Goal: Task Accomplishment & Management: Manage account settings

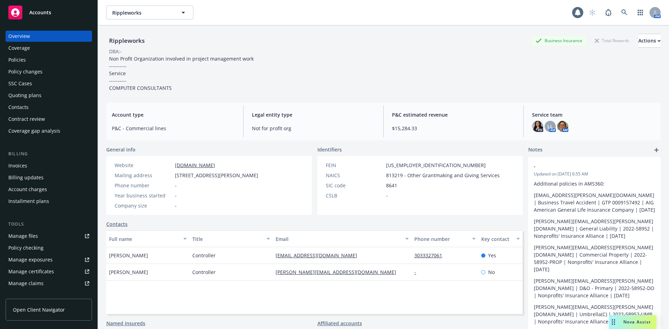
click at [45, 11] on span "Accounts" at bounding box center [40, 13] width 22 height 6
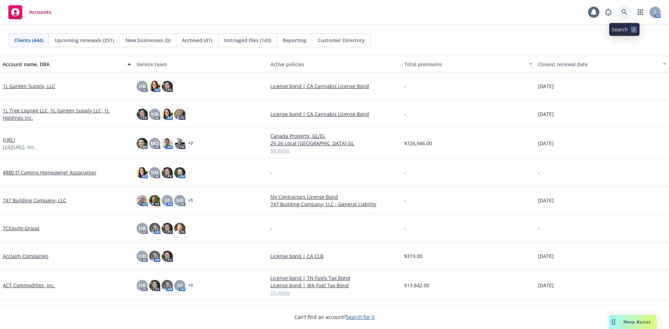
click at [621, 15] on icon at bounding box center [624, 12] width 6 height 6
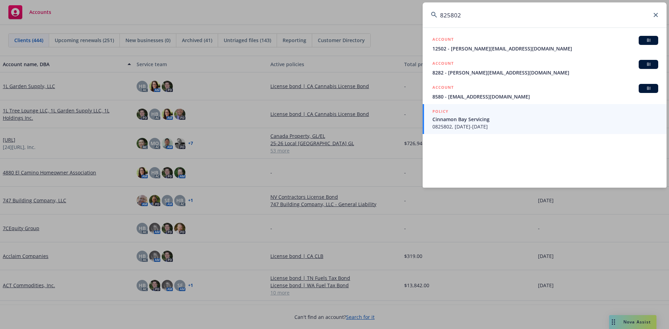
type input "825802"
click at [516, 131] on link "POLICY Cinnamon Bay Servicing 0825802, [DATE]-[DATE]" at bounding box center [544, 119] width 244 height 30
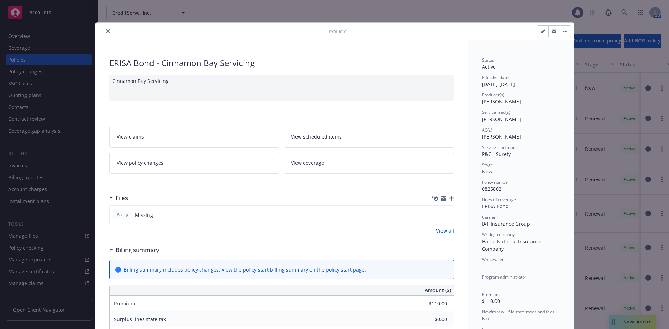
click at [107, 32] on icon "close" at bounding box center [108, 31] width 4 height 4
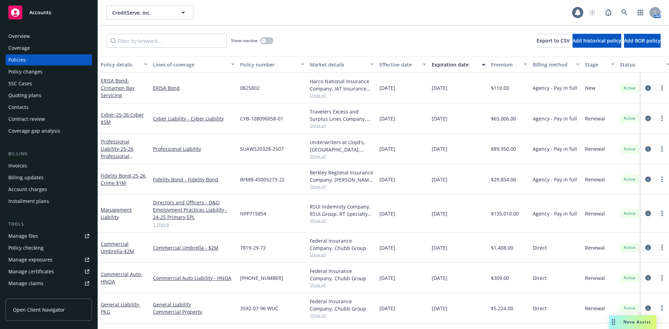
click at [38, 40] on div "Overview" at bounding box center [48, 36] width 81 height 11
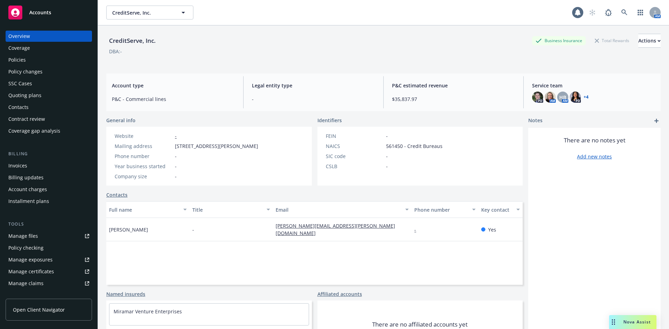
click at [193, 146] on span "[STREET_ADDRESS][PERSON_NAME]" at bounding box center [216, 145] width 83 height 7
click at [192, 146] on span "[STREET_ADDRESS][PERSON_NAME]" at bounding box center [216, 145] width 83 height 7
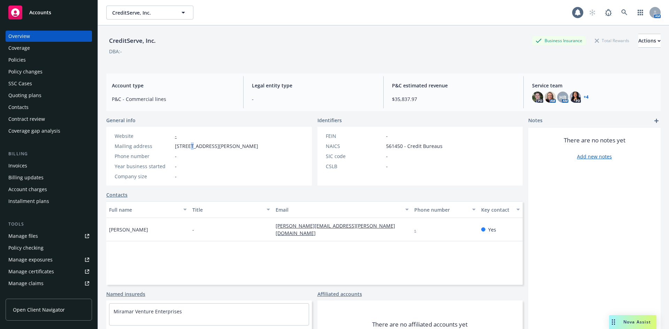
click at [192, 146] on span "[STREET_ADDRESS][PERSON_NAME]" at bounding box center [216, 145] width 83 height 7
drag, startPoint x: 192, startPoint y: 146, endPoint x: 166, endPoint y: 170, distance: 35.7
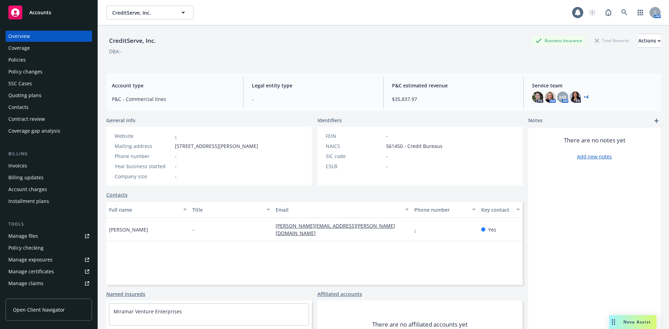
click at [166, 170] on div "Year business started" at bounding box center [143, 166] width 57 height 7
click at [46, 22] on div "Overview Coverage Policies Policy changes SSC Cases Quoting plans Contacts Cont…" at bounding box center [48, 175] width 97 height 307
click at [57, 15] on div "Accounts" at bounding box center [48, 13] width 81 height 14
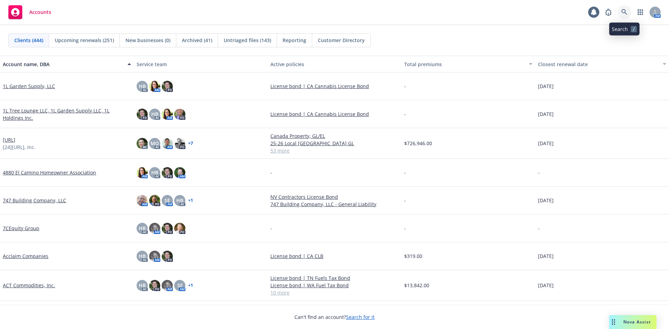
click at [623, 8] on link at bounding box center [624, 12] width 14 height 14
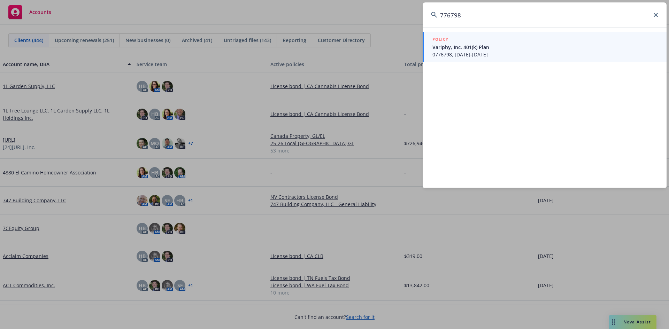
type input "776798"
click at [575, 49] on span "Variphy, Inc. 401(k) Plan" at bounding box center [545, 47] width 226 height 7
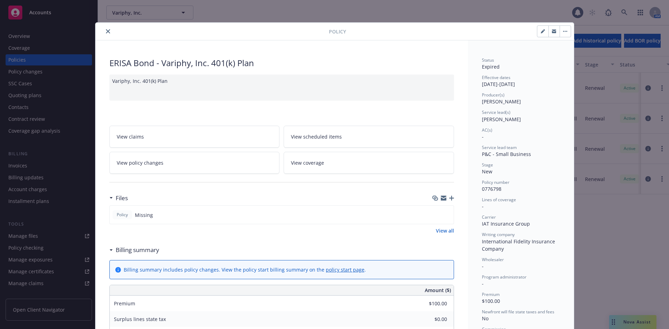
click at [106, 32] on icon "close" at bounding box center [108, 31] width 4 height 4
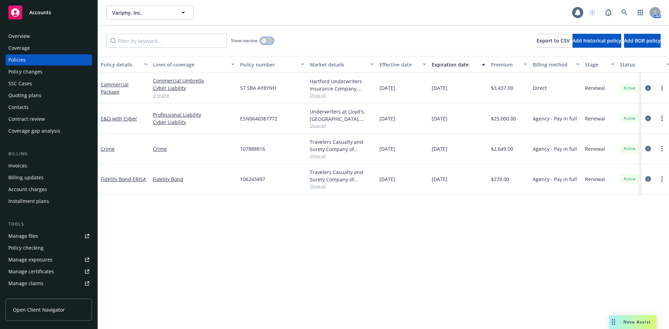
click at [265, 42] on div "button" at bounding box center [263, 40] width 5 height 5
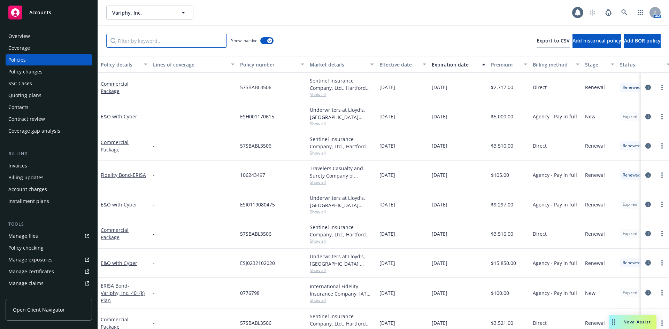
click at [183, 44] on input "Filter by keyword..." at bounding box center [166, 41] width 120 height 14
type input "erisa"
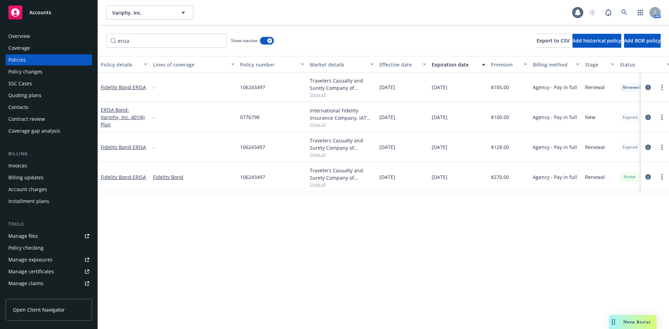
click at [266, 40] on button "button" at bounding box center [266, 40] width 13 height 7
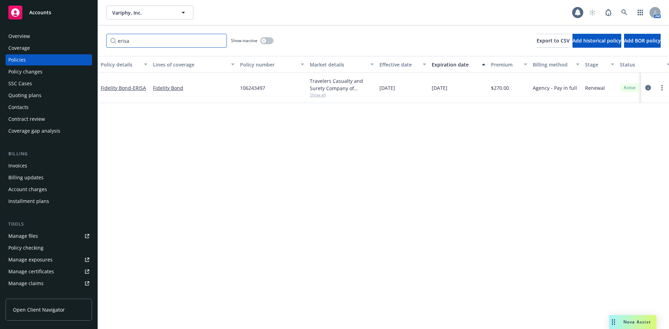
click at [157, 41] on input "erisa" at bounding box center [166, 41] width 120 height 14
click at [268, 41] on button "button" at bounding box center [266, 40] width 13 height 7
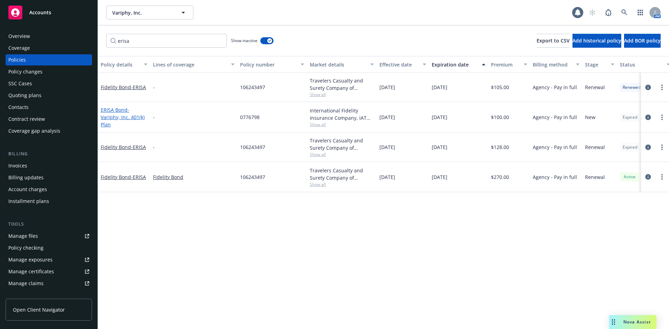
click at [115, 119] on span "- Variphy, Inc. 401(k) Plan" at bounding box center [123, 117] width 44 height 21
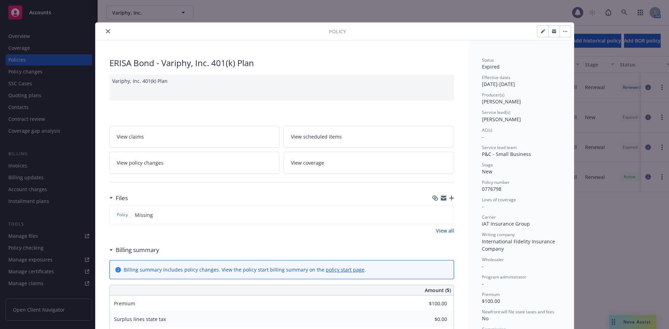
scroll to position [21, 0]
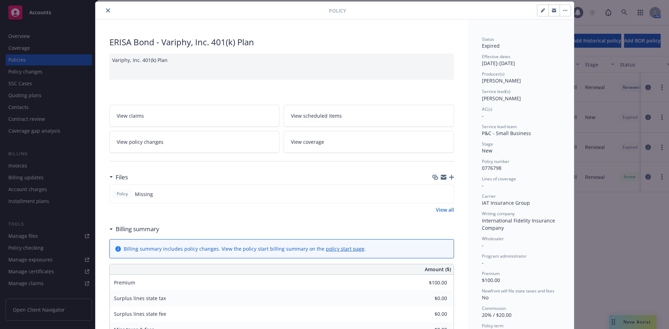
click at [538, 7] on button "button" at bounding box center [542, 10] width 11 height 11
select select "NEW"
select select "other"
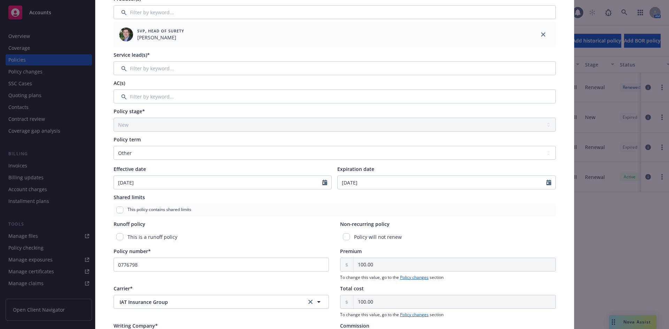
scroll to position [125, 0]
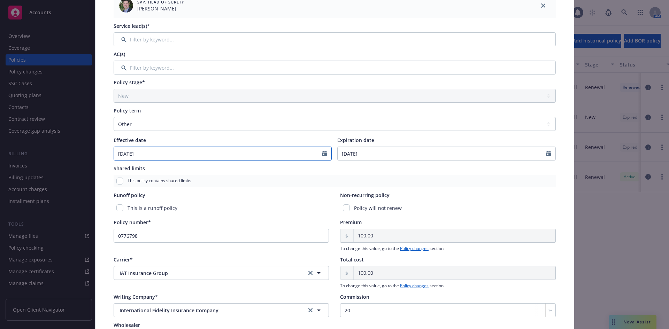
click at [241, 149] on input "[DATE]" at bounding box center [218, 153] width 209 height 13
select select "10"
type input "[DATE]"
select select "9"
click at [385, 155] on input "Expiration date" at bounding box center [441, 153] width 209 height 13
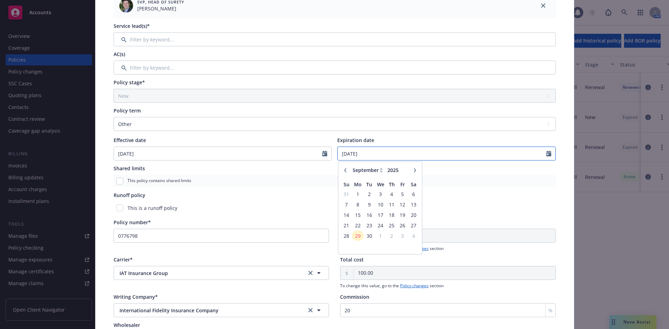
type input "[DATE]"
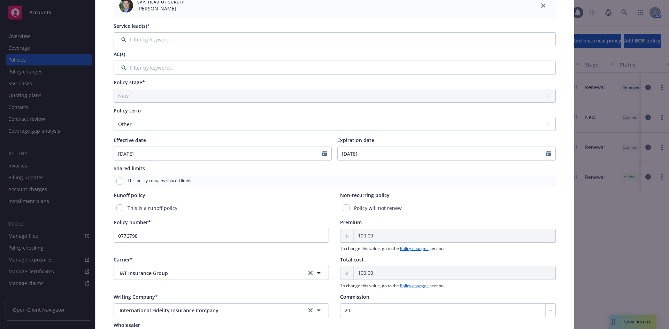
click at [98, 170] on div "Policy type* ERISA Bond Display name Variphy, Inc. 401(k) Plan Producer(s)* SVP…" at bounding box center [334, 155] width 478 height 477
click at [343, 211] on input "checkbox" at bounding box center [346, 207] width 7 height 7
checkbox input "true"
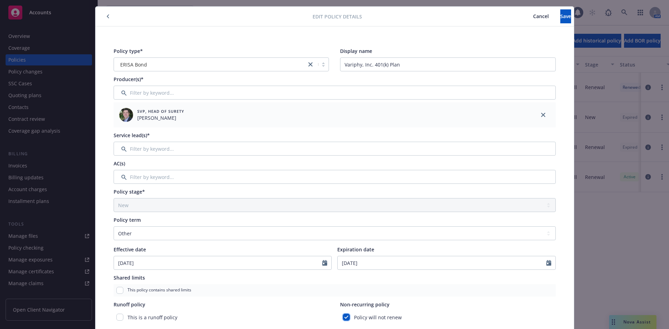
scroll to position [0, 0]
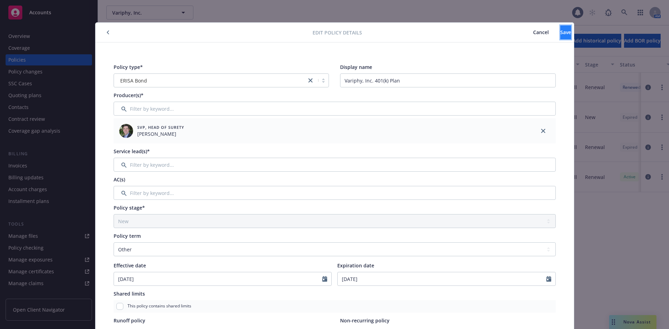
click at [560, 30] on span "Save" at bounding box center [565, 32] width 11 height 7
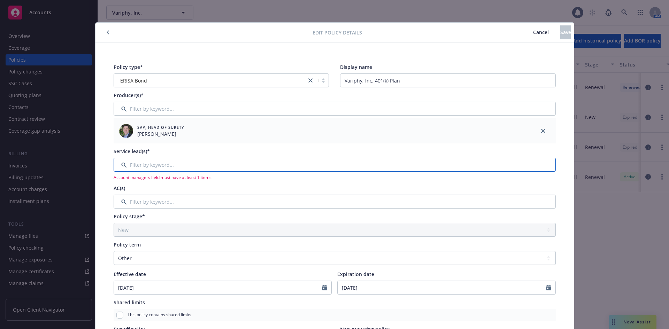
click at [217, 160] on input "Filter by keyword..." at bounding box center [335, 165] width 442 height 14
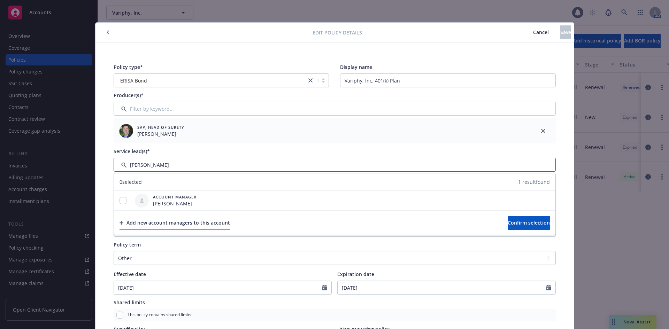
type input "[PERSON_NAME]"
click at [166, 218] on div "Add new account managers to this account" at bounding box center [174, 222] width 110 height 13
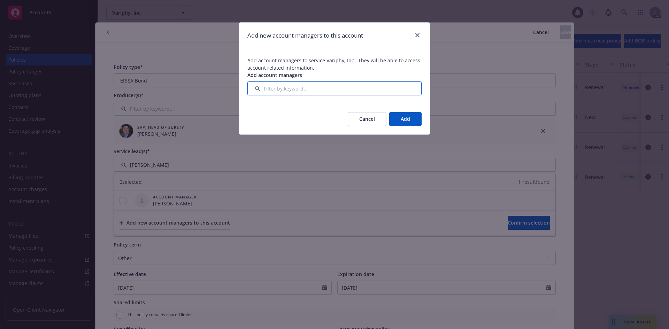
click at [314, 95] on input "Filter by keyword..." at bounding box center [334, 88] width 174 height 14
type input "J"
click at [362, 119] on button "Cancel" at bounding box center [366, 119] width 39 height 14
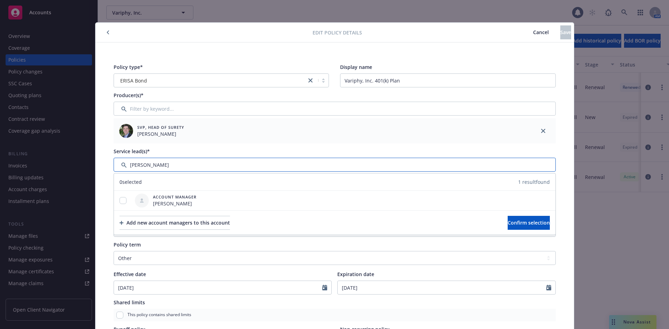
drag, startPoint x: 159, startPoint y: 170, endPoint x: 38, endPoint y: 164, distance: 120.6
click at [47, 164] on div "Edit policy details Cancel Save Policy type* ERISA Bond Display name Variphy, I…" at bounding box center [334, 164] width 669 height 329
drag, startPoint x: 148, startPoint y: 166, endPoint x: 23, endPoint y: 156, distance: 126.1
click at [23, 156] on div "Edit policy details Cancel Save Policy type* ERISA Bond Display name Variphy, I…" at bounding box center [334, 164] width 669 height 329
type input "Halle"
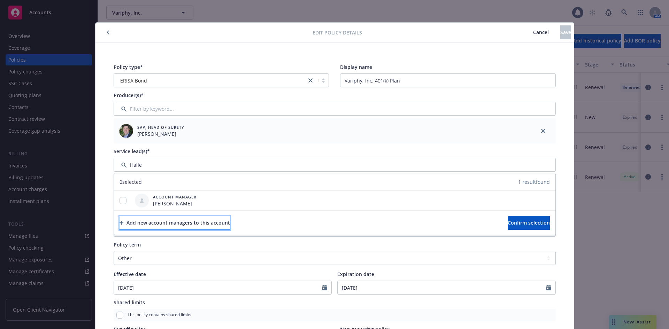
click at [168, 228] on div "Add new account managers to this account" at bounding box center [174, 222] width 110 height 13
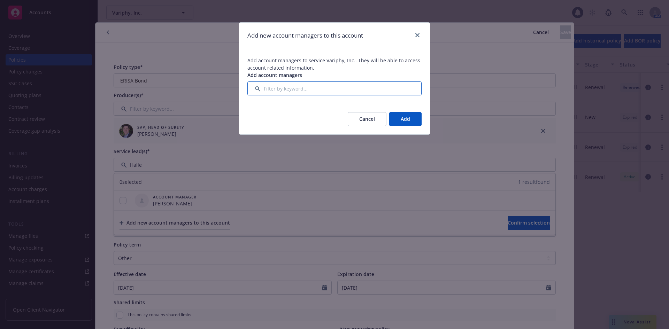
click at [288, 88] on input "Filter by keyword..." at bounding box center [334, 88] width 174 height 14
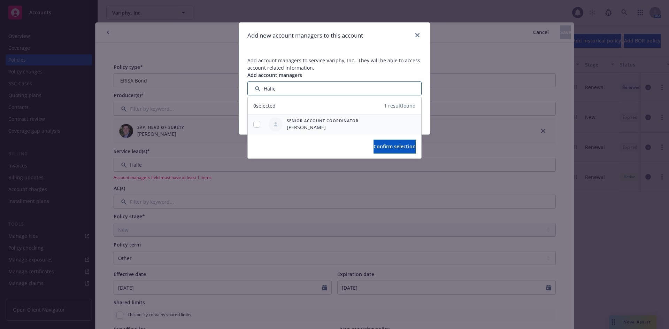
type input "Halle"
click at [258, 127] on input "checkbox" at bounding box center [256, 124] width 7 height 7
checkbox input "true"
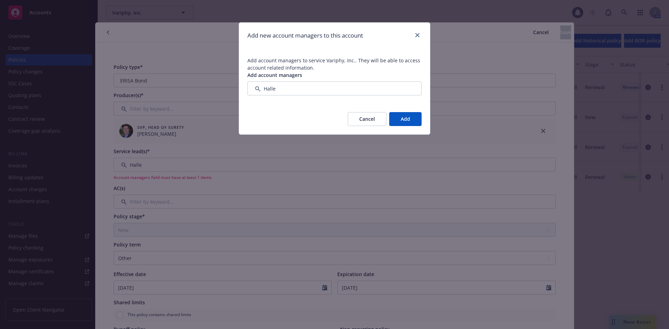
click at [431, 146] on div "Add new account managers to this account Add account managers to service Variph…" at bounding box center [334, 164] width 669 height 329
click at [417, 112] on div "Cancel Add" at bounding box center [334, 119] width 191 height 31
click at [414, 118] on button "Add" at bounding box center [405, 119] width 32 height 14
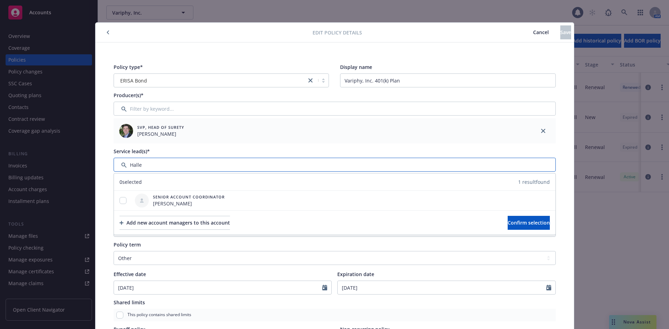
click at [164, 169] on input "Filter by keyword..." at bounding box center [335, 165] width 442 height 14
click at [121, 202] on input "checkbox" at bounding box center [122, 200] width 7 height 7
checkbox input "true"
click at [522, 226] on button "Confirm selection" at bounding box center [528, 223] width 42 height 14
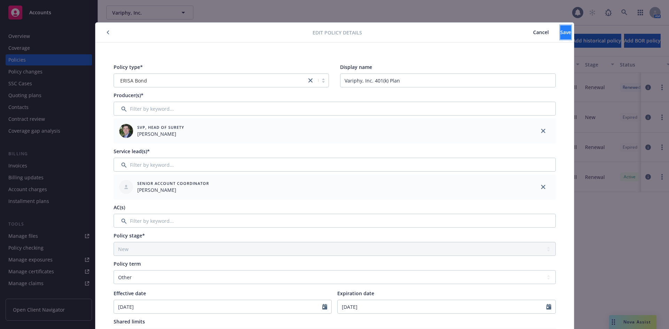
click at [564, 34] on button "Save" at bounding box center [565, 32] width 11 height 14
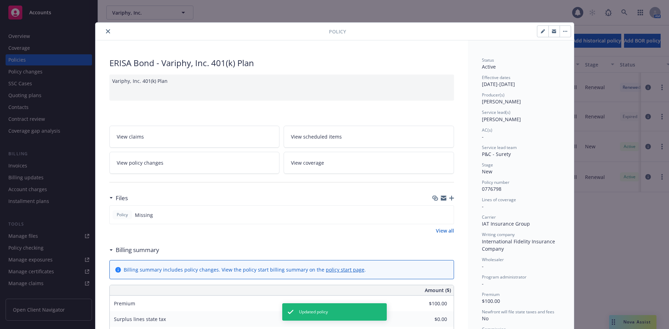
click at [104, 30] on button "close" at bounding box center [108, 31] width 8 height 8
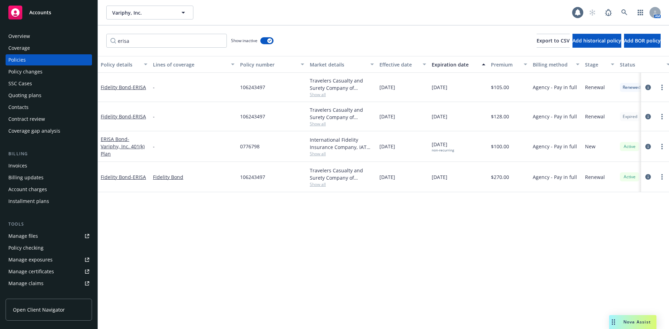
click at [72, 21] on link "Accounts" at bounding box center [49, 12] width 86 height 19
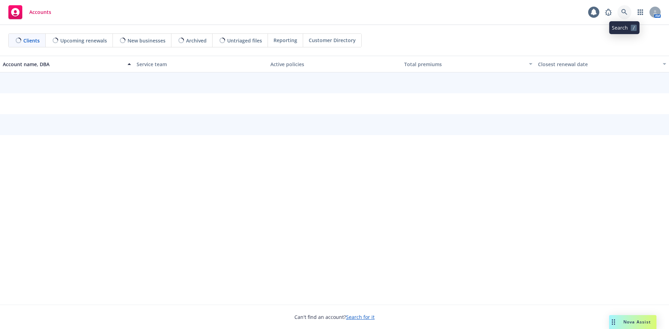
click at [629, 11] on link at bounding box center [624, 12] width 14 height 14
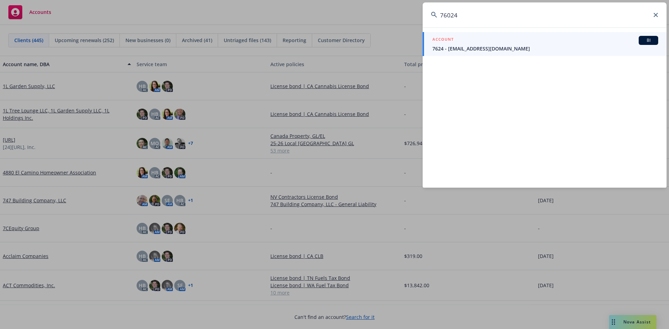
click at [440, 13] on input "76024" at bounding box center [544, 14] width 244 height 25
click at [503, 13] on input "076024" at bounding box center [544, 14] width 244 height 25
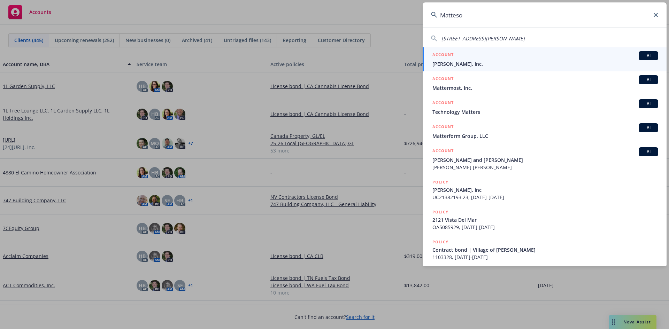
type input "Matteso"
click at [473, 56] on div "ACCOUNT BI" at bounding box center [545, 55] width 226 height 9
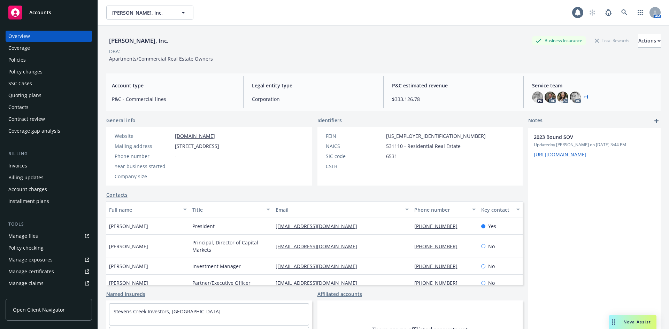
click at [56, 60] on div "Policies" at bounding box center [48, 59] width 81 height 11
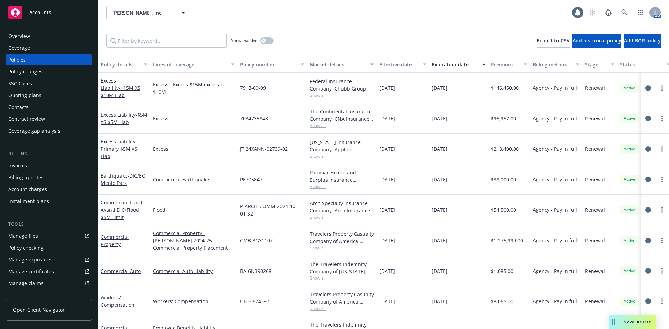
click at [206, 33] on div "Show inactive Export to CSV Add historical policy Add BOR policy" at bounding box center [383, 40] width 571 height 31
click at [207, 36] on input "Filter by keyword..." at bounding box center [166, 41] width 120 height 14
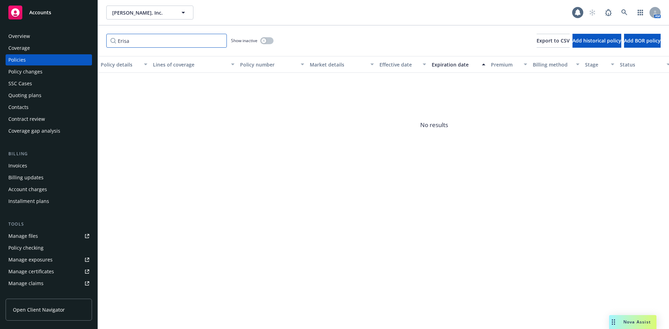
click at [143, 38] on input "Erisa" at bounding box center [166, 41] width 120 height 14
type input "760"
click at [71, 10] on div "Accounts" at bounding box center [48, 13] width 81 height 14
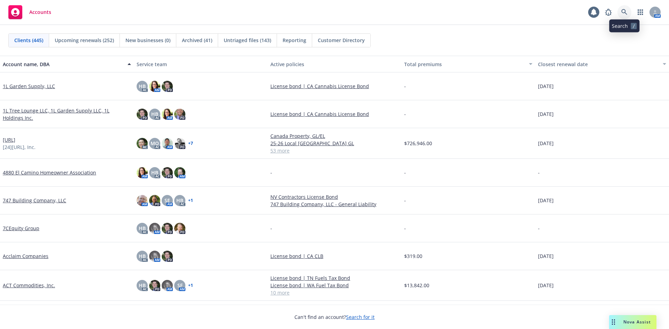
click at [620, 8] on link at bounding box center [624, 12] width 14 height 14
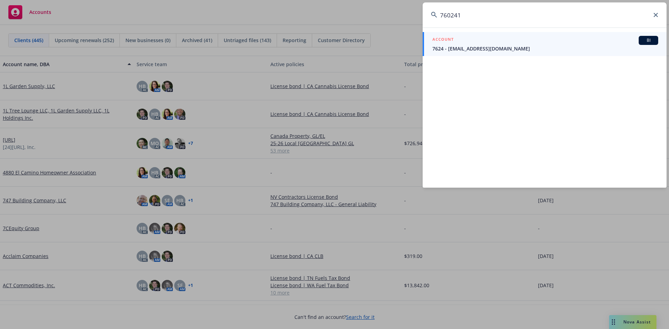
click at [439, 13] on input "760241" at bounding box center [544, 14] width 244 height 25
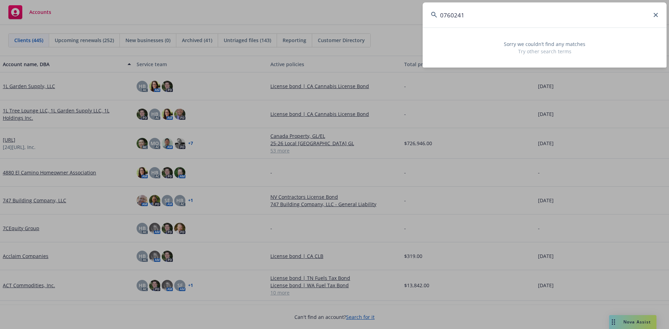
drag, startPoint x: 568, startPoint y: 11, endPoint x: 351, endPoint y: 19, distance: 217.4
click at [351, 19] on div "0760241 Sorry we couldn’t find any matches Try other search terms" at bounding box center [334, 164] width 669 height 329
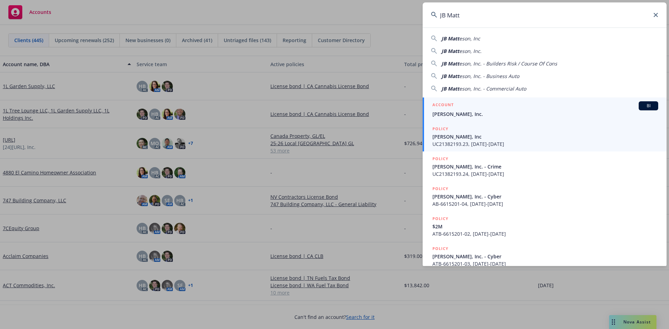
type input "JB Matt"
click at [454, 108] on div "ACCOUNT BI" at bounding box center [545, 105] width 226 height 9
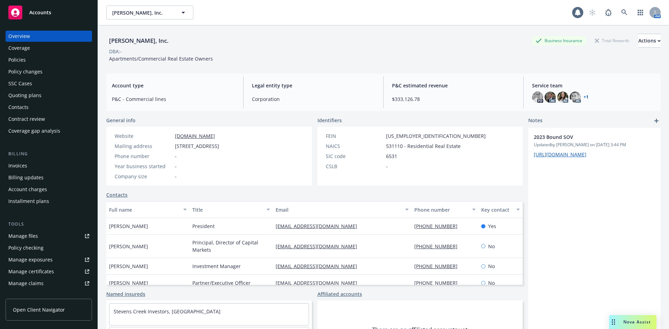
click at [40, 62] on div "Policies" at bounding box center [48, 59] width 81 height 11
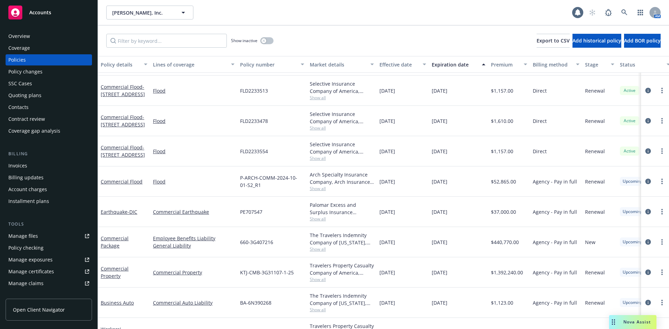
scroll to position [1112, 0]
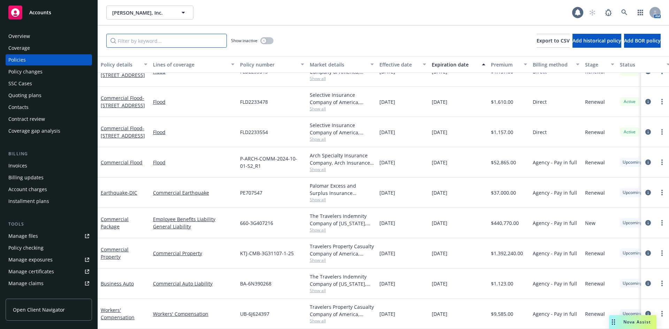
click at [145, 44] on input "Filter by keyword..." at bounding box center [166, 41] width 120 height 14
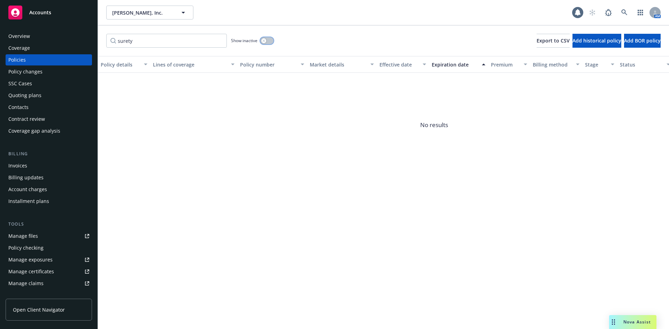
click at [268, 40] on button "button" at bounding box center [266, 40] width 13 height 7
click at [160, 35] on input "surety" at bounding box center [166, 41] width 120 height 14
click at [170, 37] on input "Erisa" at bounding box center [166, 41] width 120 height 14
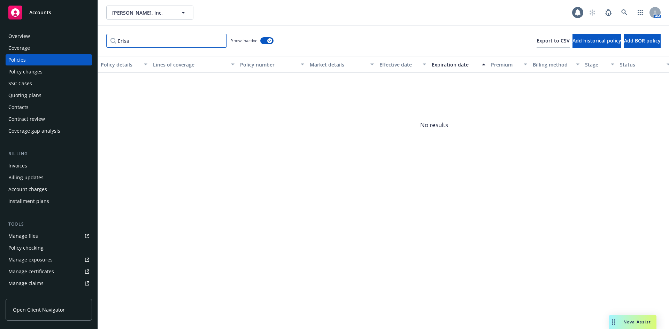
click at [170, 37] on input "Erisa" at bounding box center [166, 41] width 120 height 14
click at [172, 31] on div "760 Show inactive Export to CSV Add historical policy Add BOR policy" at bounding box center [383, 40] width 571 height 31
click at [171, 40] on input "760" at bounding box center [166, 41] width 120 height 14
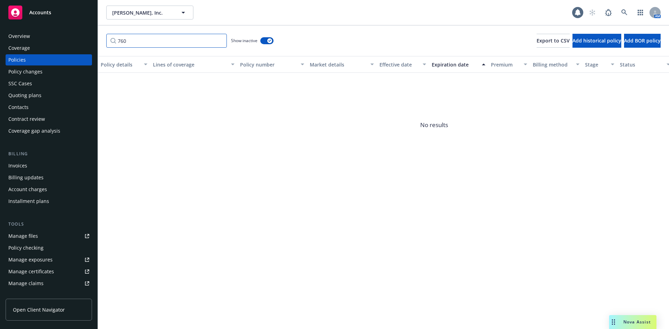
click at [171, 40] on input "760" at bounding box center [166, 41] width 120 height 14
paste input "0776798"
click at [193, 43] on input "0776798" at bounding box center [166, 41] width 120 height 14
click at [121, 40] on input "0776798" at bounding box center [166, 41] width 120 height 14
type input "776798"
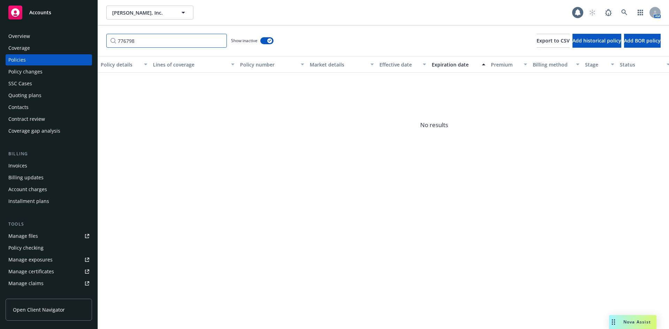
drag, startPoint x: 159, startPoint y: 45, endPoint x: 71, endPoint y: 42, distance: 88.1
click at [71, 42] on div "Accounts Overview Coverage Policies Policy changes SSC Cases Quoting plans Cont…" at bounding box center [334, 164] width 669 height 329
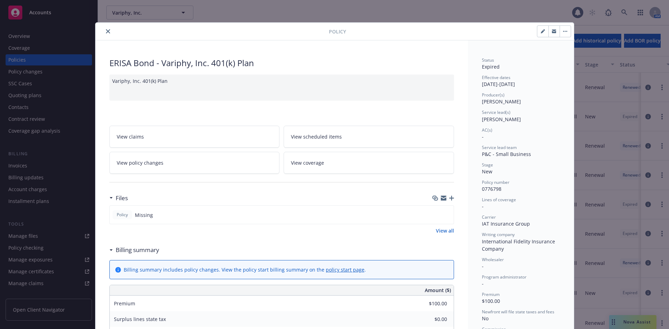
click at [106, 31] on icon "close" at bounding box center [108, 31] width 4 height 4
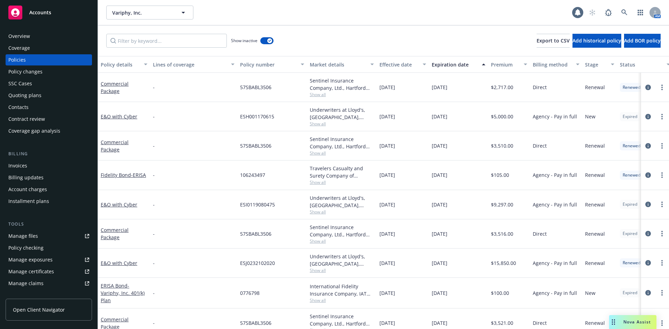
click at [26, 93] on div "Quoting plans" at bounding box center [24, 95] width 33 height 11
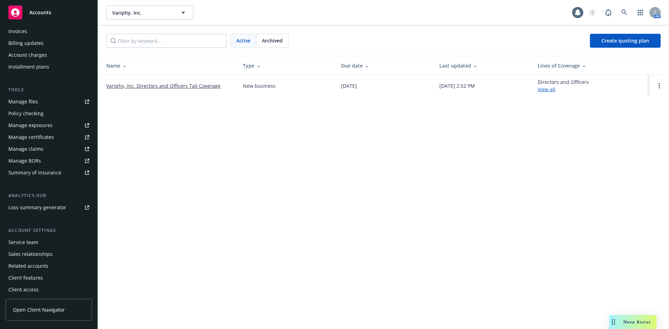
scroll to position [136, 0]
click at [14, 235] on div "Service team" at bounding box center [23, 240] width 30 height 11
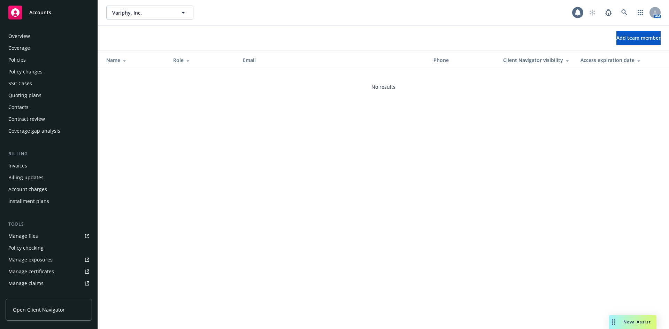
scroll to position [136, 0]
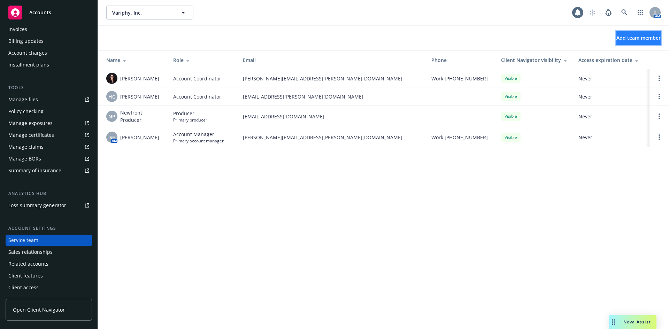
click at [642, 36] on span "Add team member" at bounding box center [638, 37] width 44 height 7
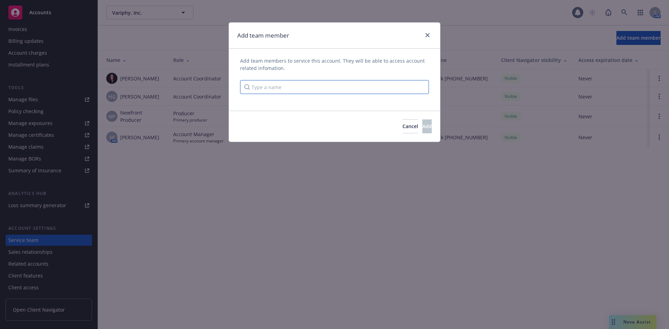
click at [307, 82] on input "Type a name" at bounding box center [334, 87] width 189 height 14
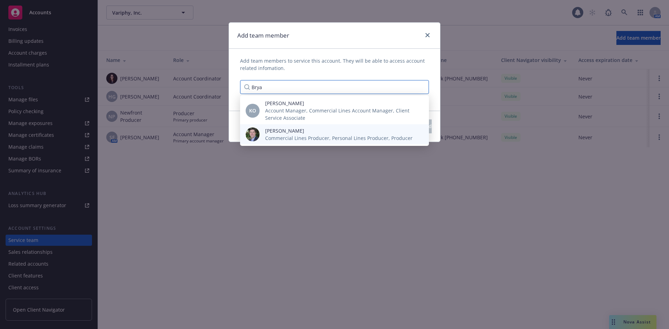
type input "Brya"
click at [310, 132] on span "[PERSON_NAME]" at bounding box center [338, 130] width 147 height 7
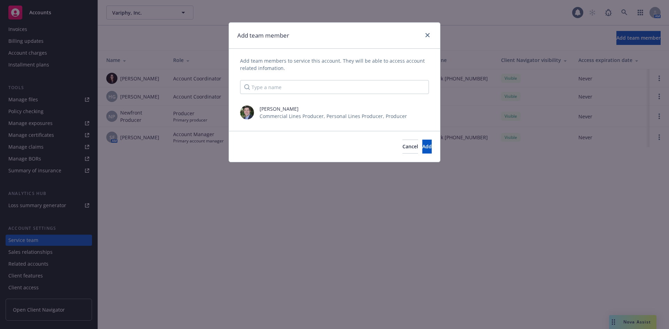
click at [410, 140] on div "[E [test] EB AM Employee Benefits Account Manager" at bounding box center [334, 131] width 189 height 20
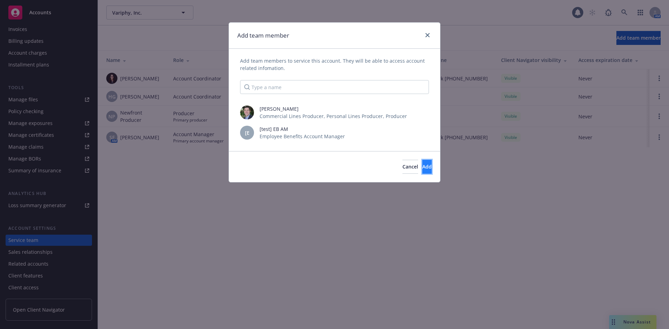
click at [422, 163] on button "Add" at bounding box center [426, 167] width 9 height 14
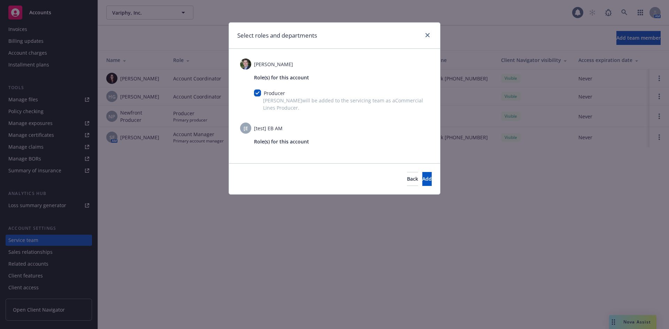
click at [421, 168] on div "Back Add" at bounding box center [334, 178] width 211 height 31
click at [422, 176] on button "Add" at bounding box center [426, 179] width 9 height 14
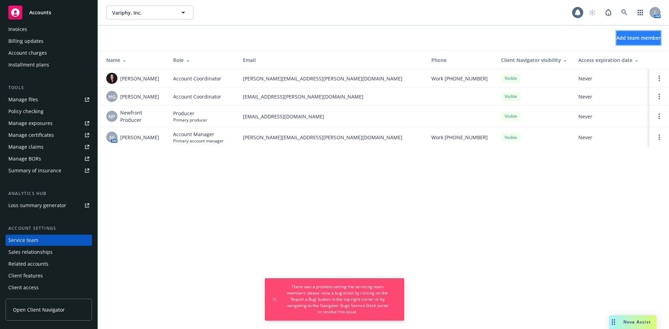
click at [631, 38] on span "Add team member" at bounding box center [638, 37] width 44 height 7
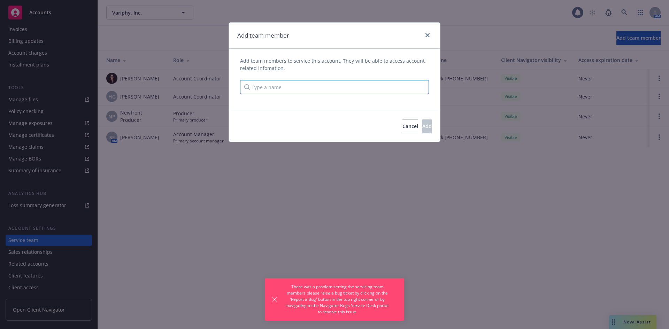
click at [318, 87] on input "Type a name" at bounding box center [334, 87] width 189 height 14
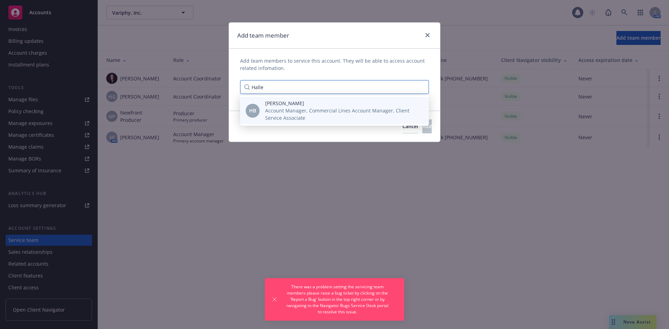
type input "Halle"
click at [305, 116] on span "Account Manager, Commercial Lines Account Manager, Client Service Associate" at bounding box center [341, 114] width 153 height 15
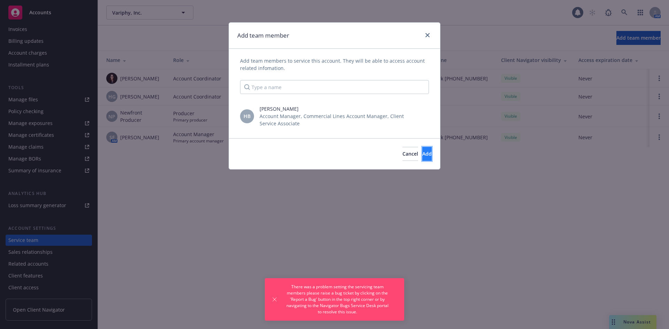
click at [422, 150] on button "Add" at bounding box center [426, 154] width 9 height 14
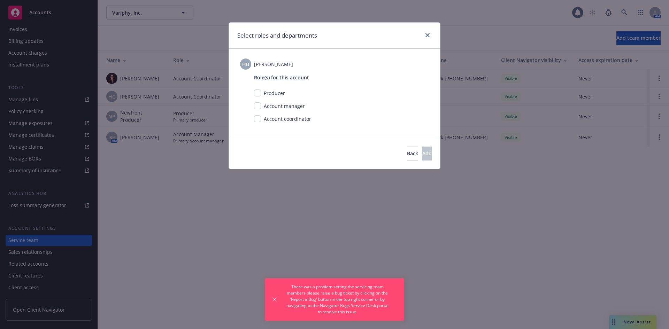
click at [292, 106] on span "Account manager" at bounding box center [284, 106] width 41 height 7
drag, startPoint x: 264, startPoint y: 107, endPoint x: 259, endPoint y: 107, distance: 4.5
click at [262, 107] on div "Account manager" at bounding box center [283, 105] width 45 height 7
click at [259, 107] on input "checkbox" at bounding box center [257, 105] width 7 height 7
checkbox input "true"
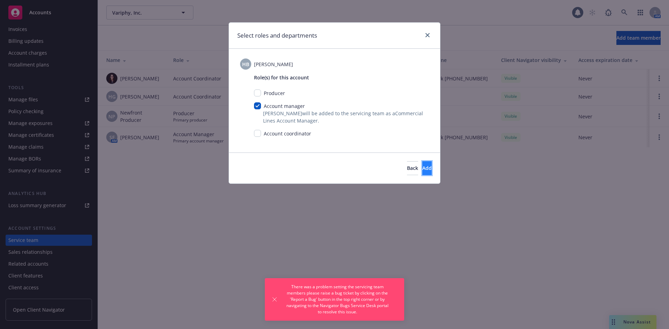
click at [422, 167] on span "Add" at bounding box center [426, 168] width 9 height 7
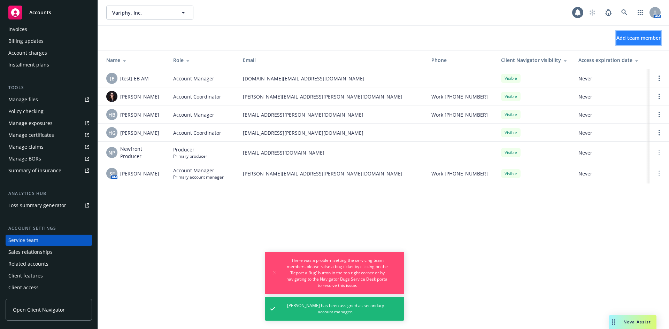
click at [620, 36] on span "Add team member" at bounding box center [638, 37] width 44 height 7
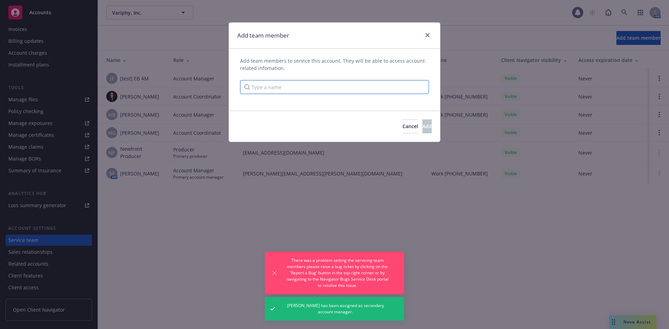
click at [325, 91] on input "Type a name" at bounding box center [334, 87] width 189 height 14
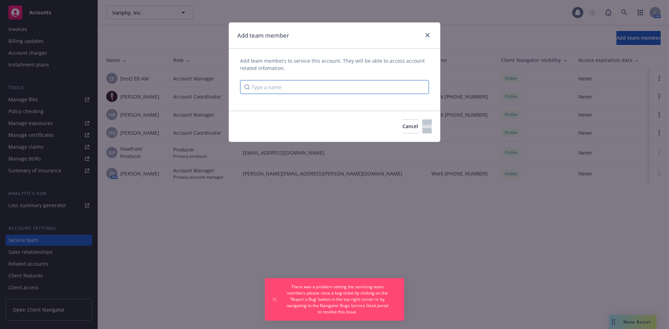
type input "B"
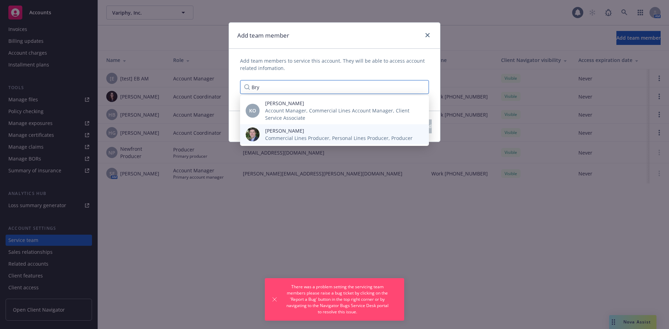
type input "Bry"
click at [300, 139] on span "Commercial Lines Producer, Personal Lines Producer, Producer" at bounding box center [338, 137] width 147 height 7
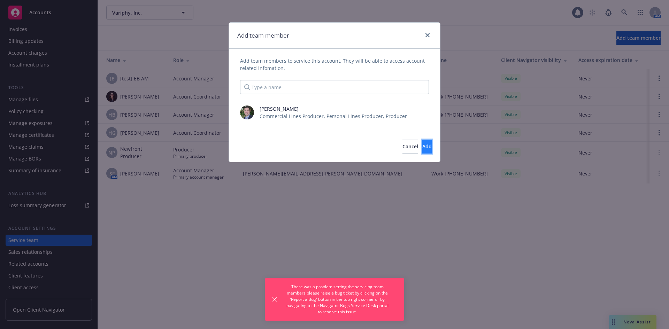
click at [422, 147] on span "Add" at bounding box center [426, 146] width 9 height 7
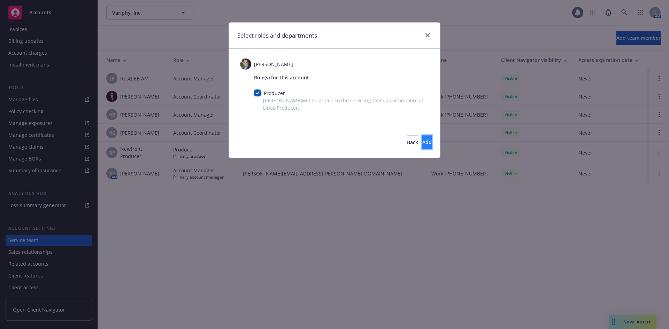
click at [422, 144] on button "Add" at bounding box center [426, 142] width 9 height 14
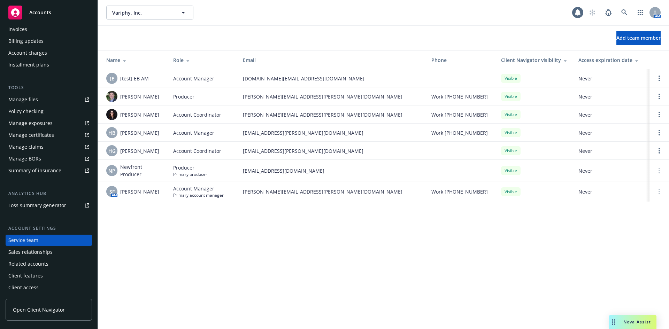
drag, startPoint x: 62, startPoint y: 25, endPoint x: 63, endPoint y: 21, distance: 4.3
click at [62, 25] on div "Invoices" at bounding box center [48, 29] width 81 height 11
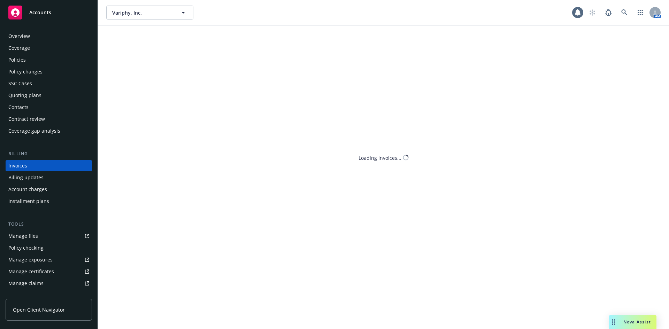
click at [64, 12] on div "Accounts" at bounding box center [48, 13] width 81 height 14
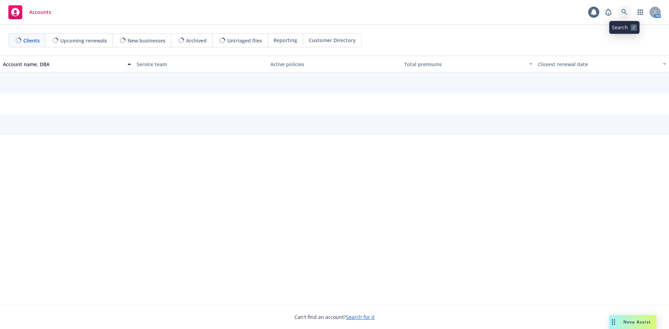
click at [626, 11] on icon at bounding box center [624, 12] width 6 height 6
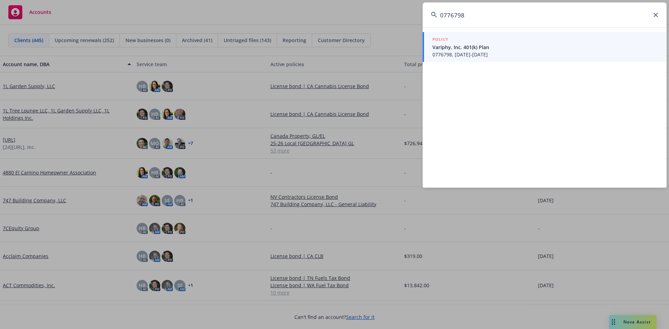
type input "0776798"
click at [449, 40] on div "POLICY" at bounding box center [545, 40] width 226 height 8
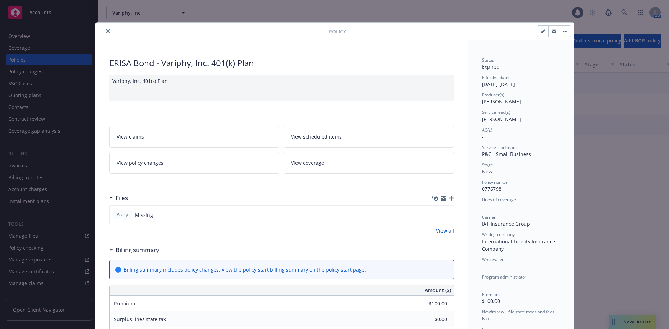
scroll to position [21, 0]
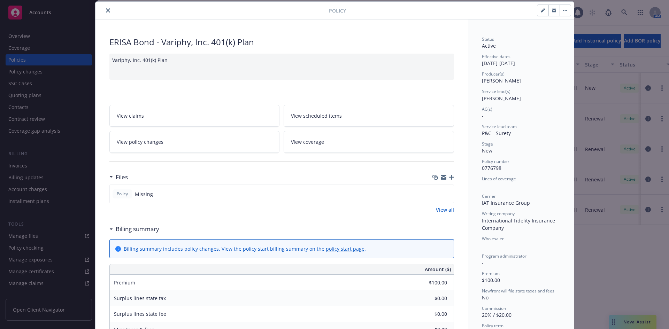
click at [104, 8] on button "close" at bounding box center [108, 10] width 8 height 8
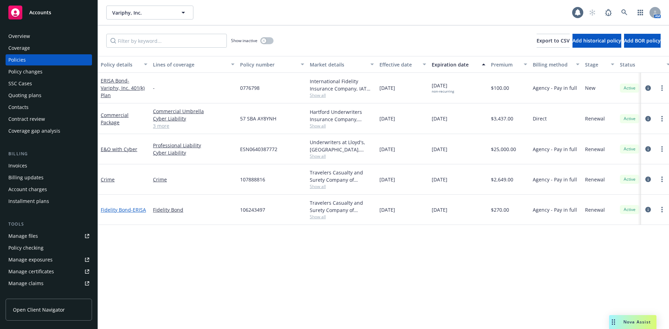
click at [119, 208] on link "Fidelity Bond - ERISA" at bounding box center [123, 209] width 45 height 7
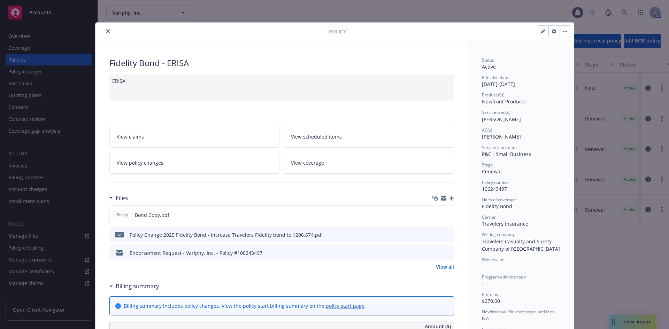
click at [444, 235] on icon "preview file" at bounding box center [447, 234] width 6 height 5
click at [104, 33] on button "close" at bounding box center [108, 31] width 8 height 8
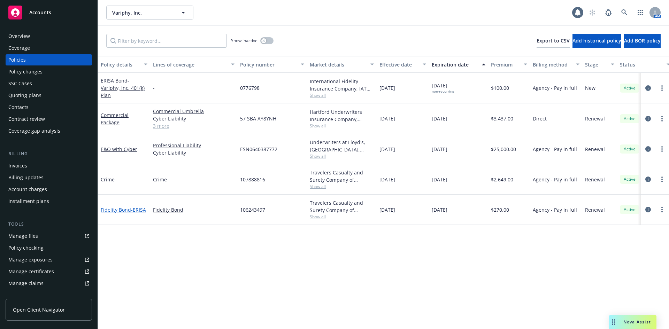
click at [138, 210] on span "- ERISA" at bounding box center [138, 209] width 15 height 7
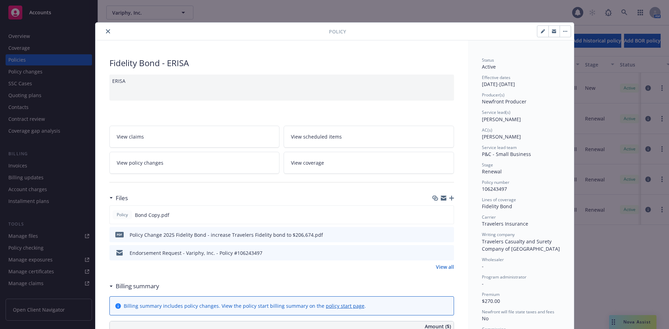
scroll to position [21, 0]
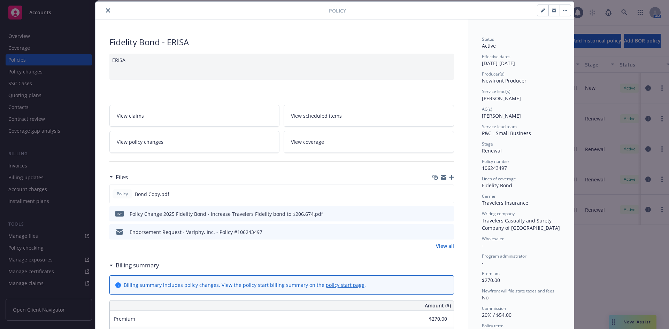
click at [447, 234] on button at bounding box center [448, 231] width 6 height 7
click at [440, 194] on div at bounding box center [441, 193] width 17 height 7
click at [444, 192] on icon "preview file" at bounding box center [447, 193] width 6 height 5
